Goal: Entertainment & Leisure: Consume media (video, audio)

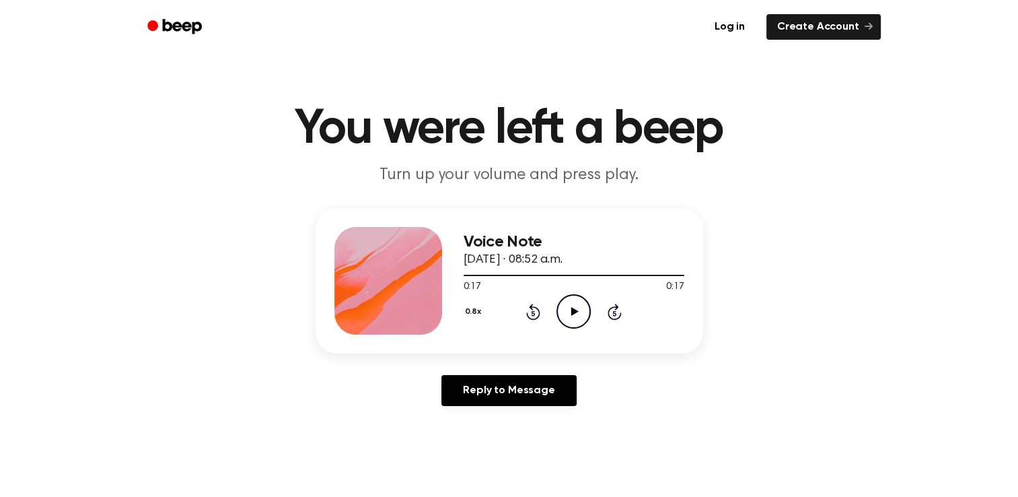
click at [568, 308] on icon "Play Audio" at bounding box center [573, 311] width 34 height 34
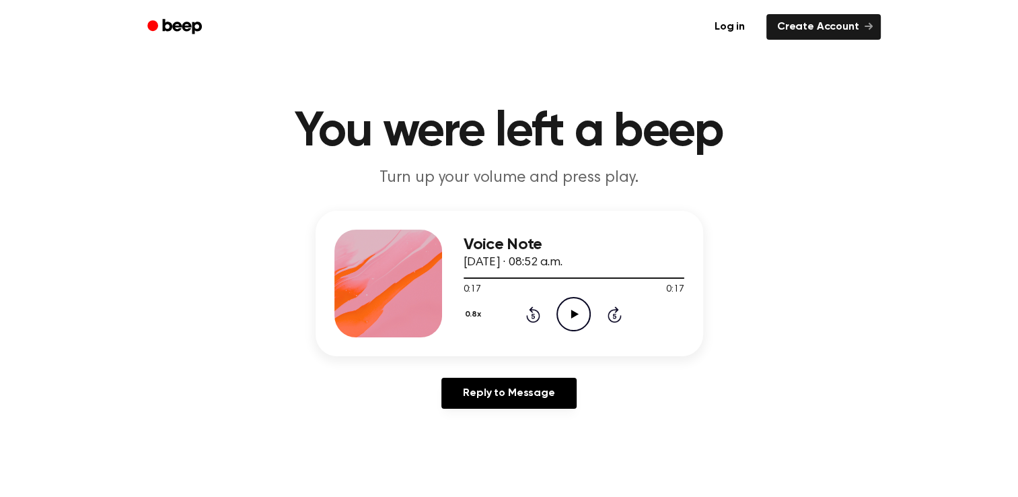
click at [571, 311] on icon at bounding box center [574, 313] width 7 height 9
click at [573, 308] on icon "Play Audio" at bounding box center [573, 314] width 34 height 34
click at [567, 312] on icon "Play Audio" at bounding box center [573, 314] width 34 height 34
click at [573, 314] on icon at bounding box center [574, 313] width 7 height 9
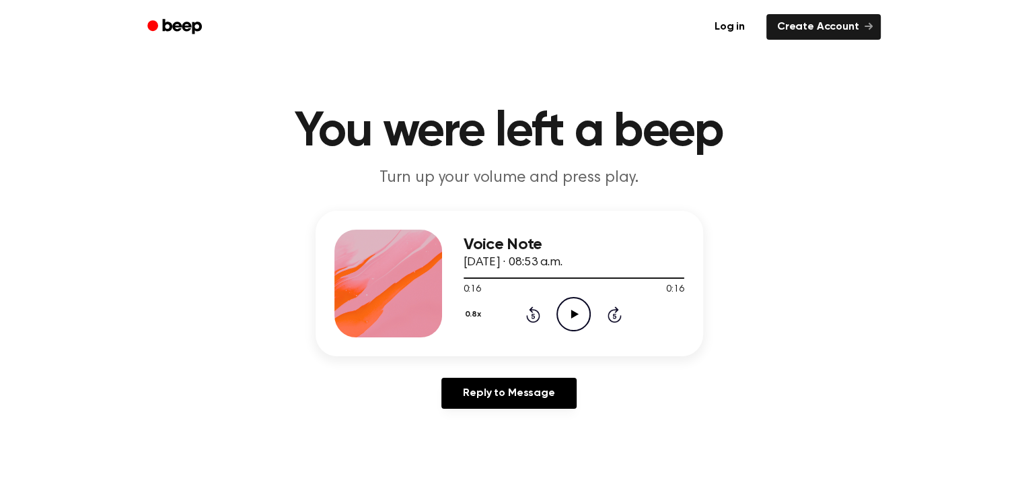
click at [571, 309] on icon "Play Audio" at bounding box center [573, 314] width 34 height 34
click at [573, 314] on icon at bounding box center [574, 313] width 7 height 9
